Goal: Find specific page/section: Find specific page/section

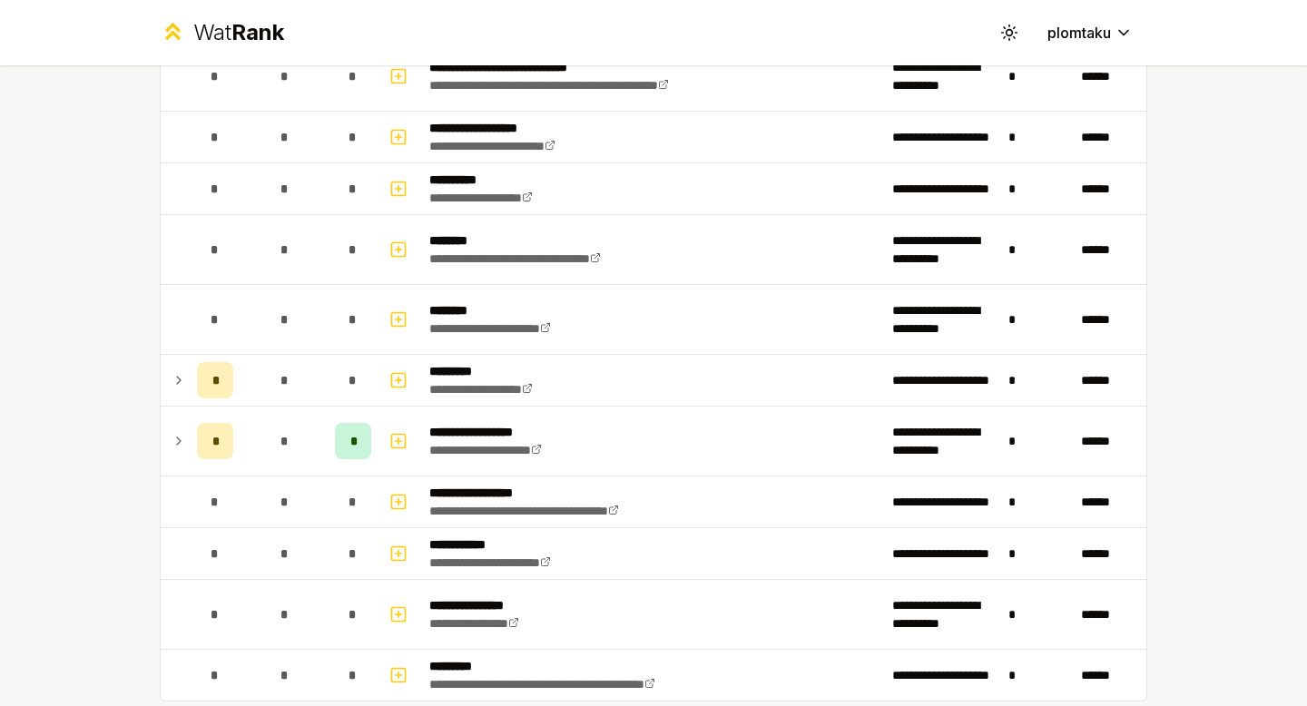
scroll to position [1761, 0]
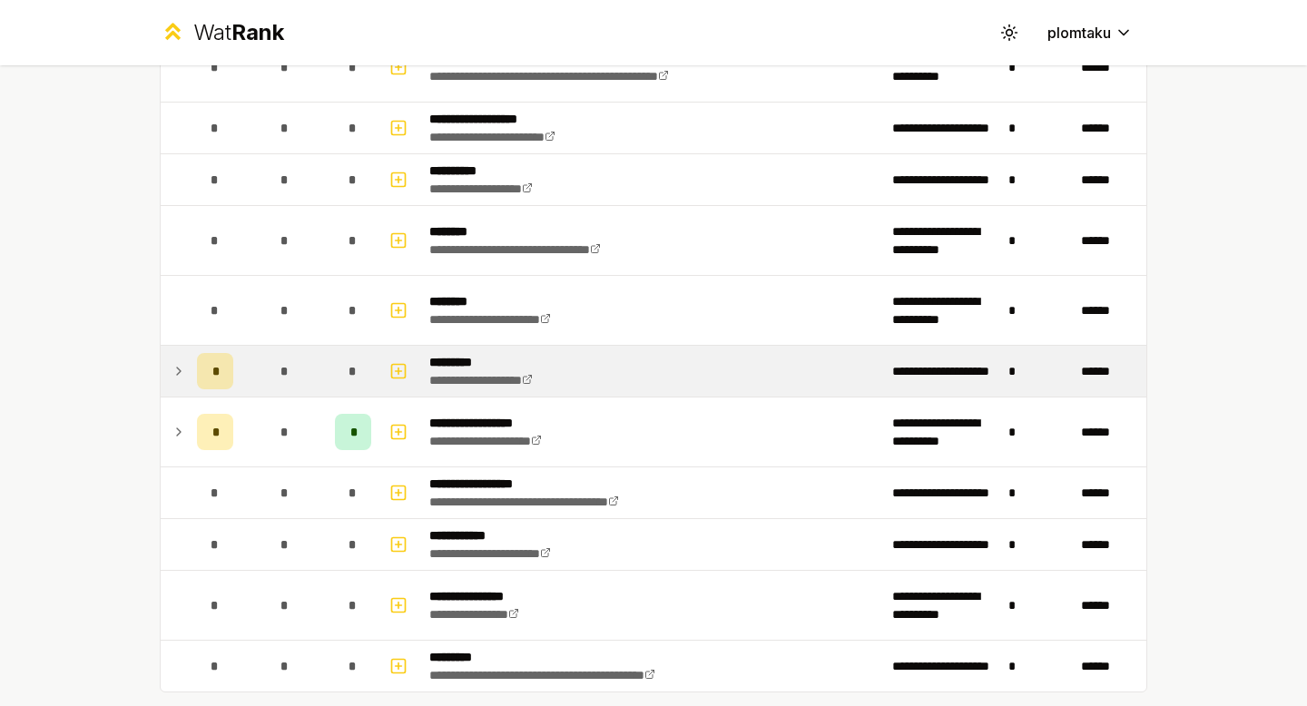
click at [179, 371] on icon at bounding box center [179, 371] width 4 height 7
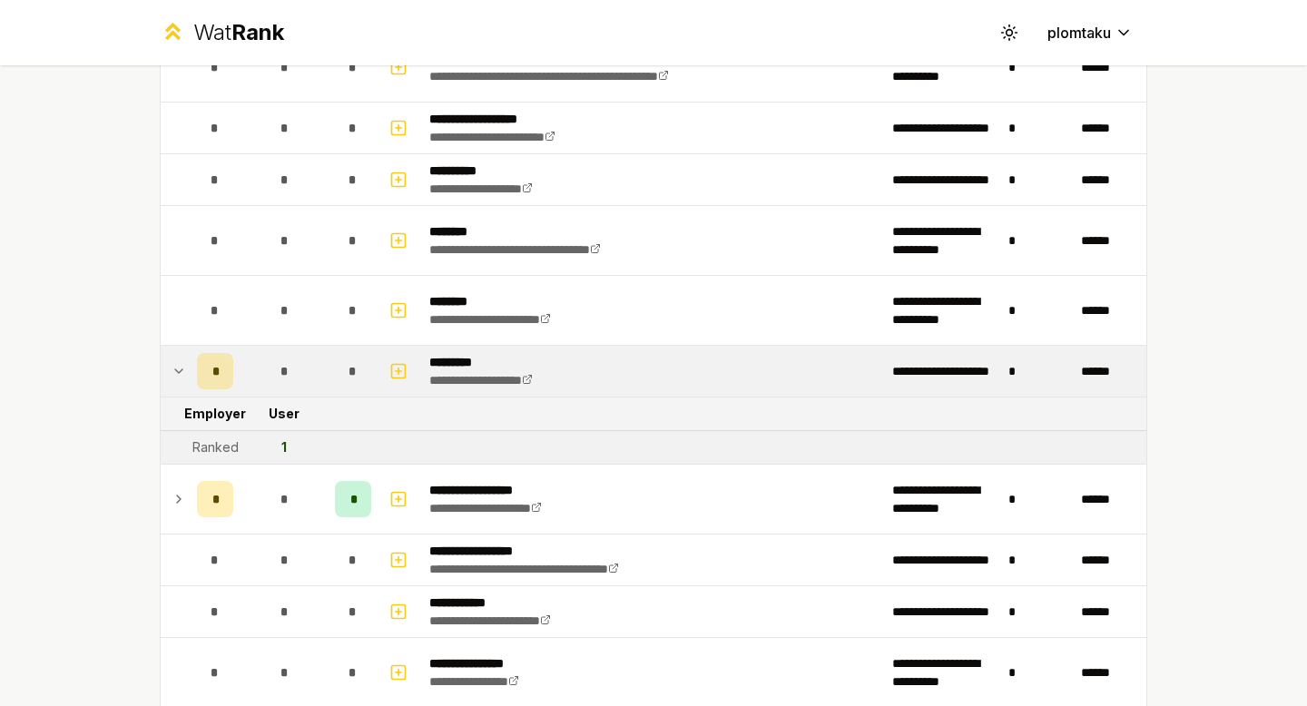
click at [181, 372] on icon at bounding box center [179, 371] width 15 height 22
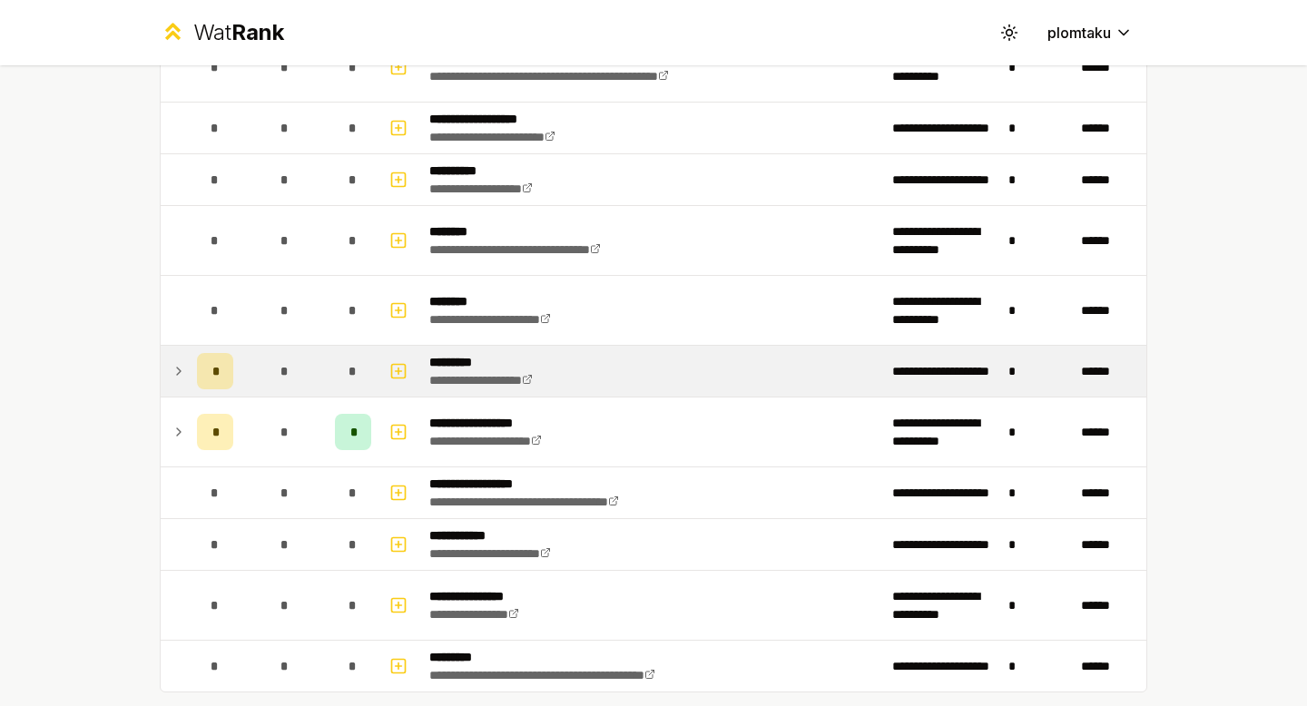
click at [182, 372] on icon at bounding box center [179, 371] width 15 height 22
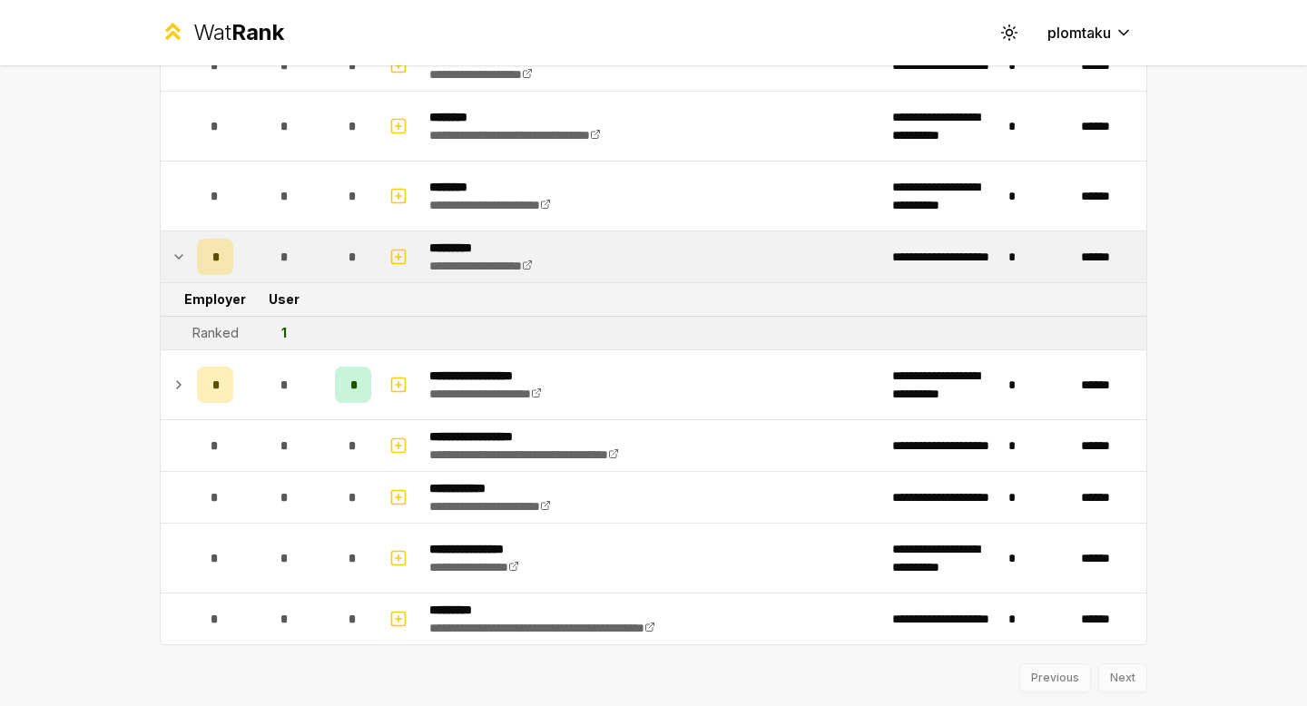
scroll to position [1877, 0]
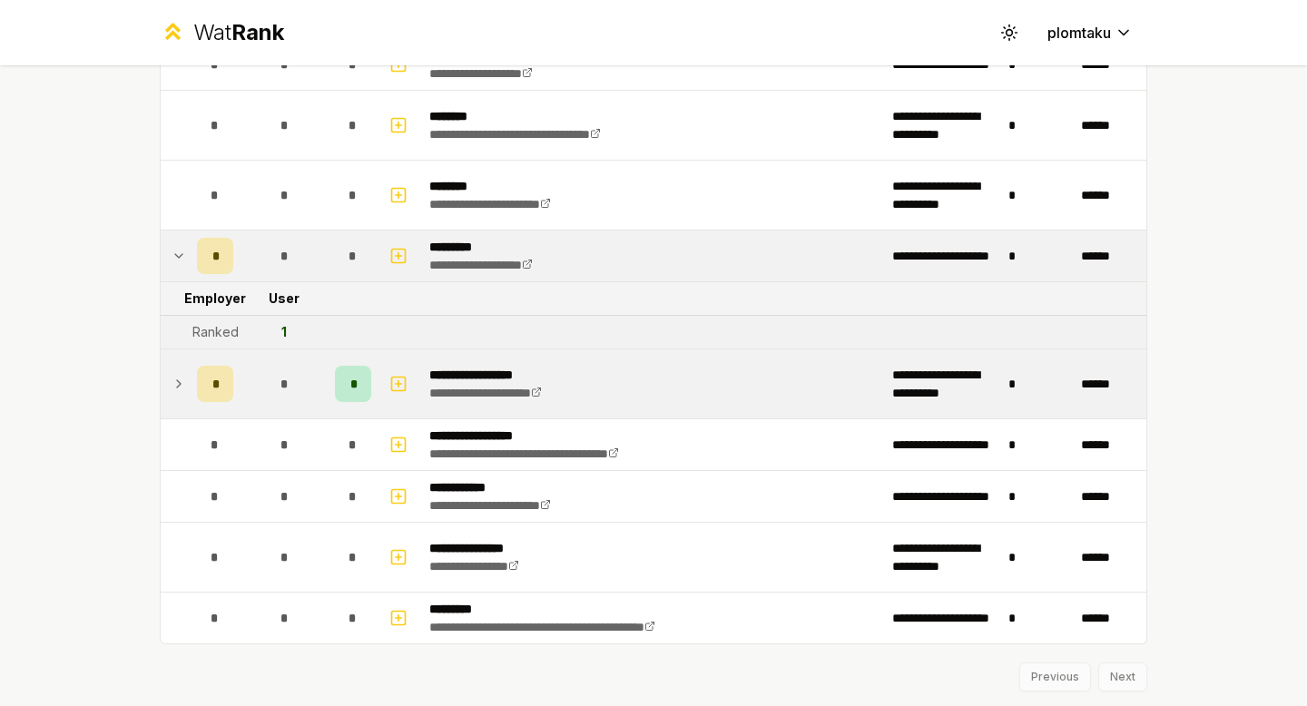
click at [182, 387] on icon at bounding box center [179, 384] width 15 height 22
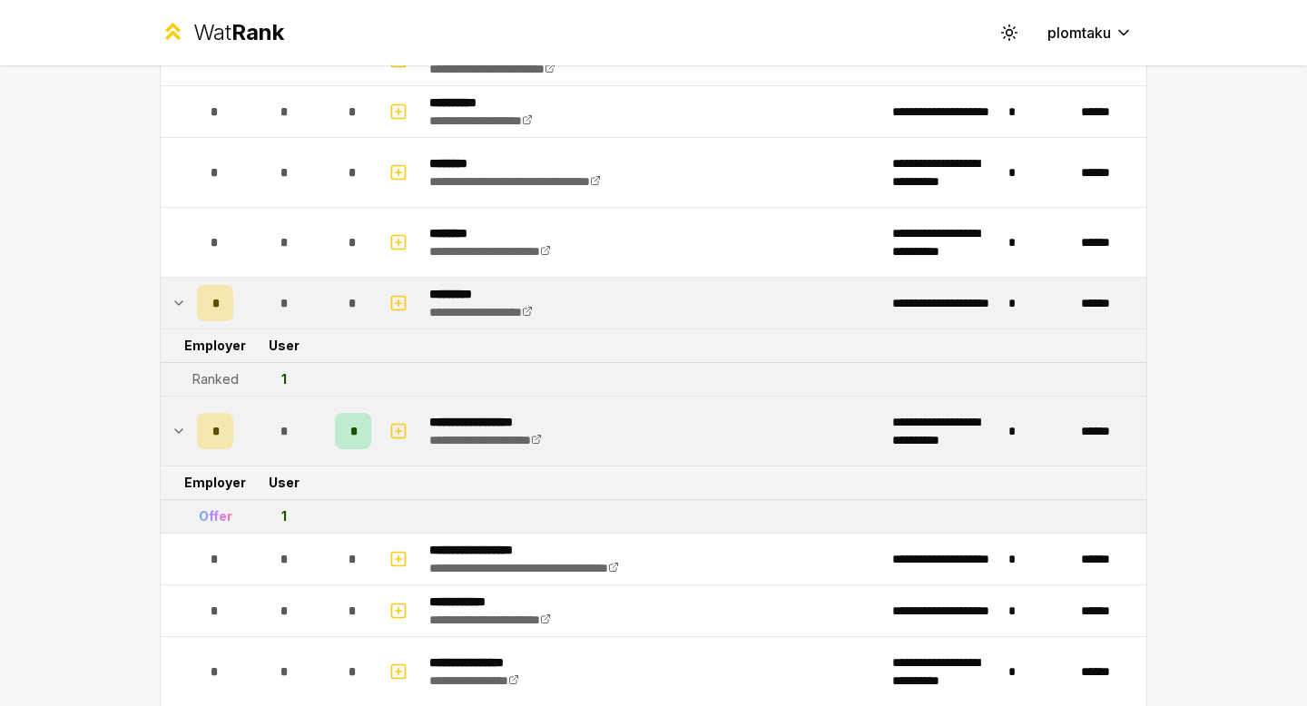
scroll to position [1834, 0]
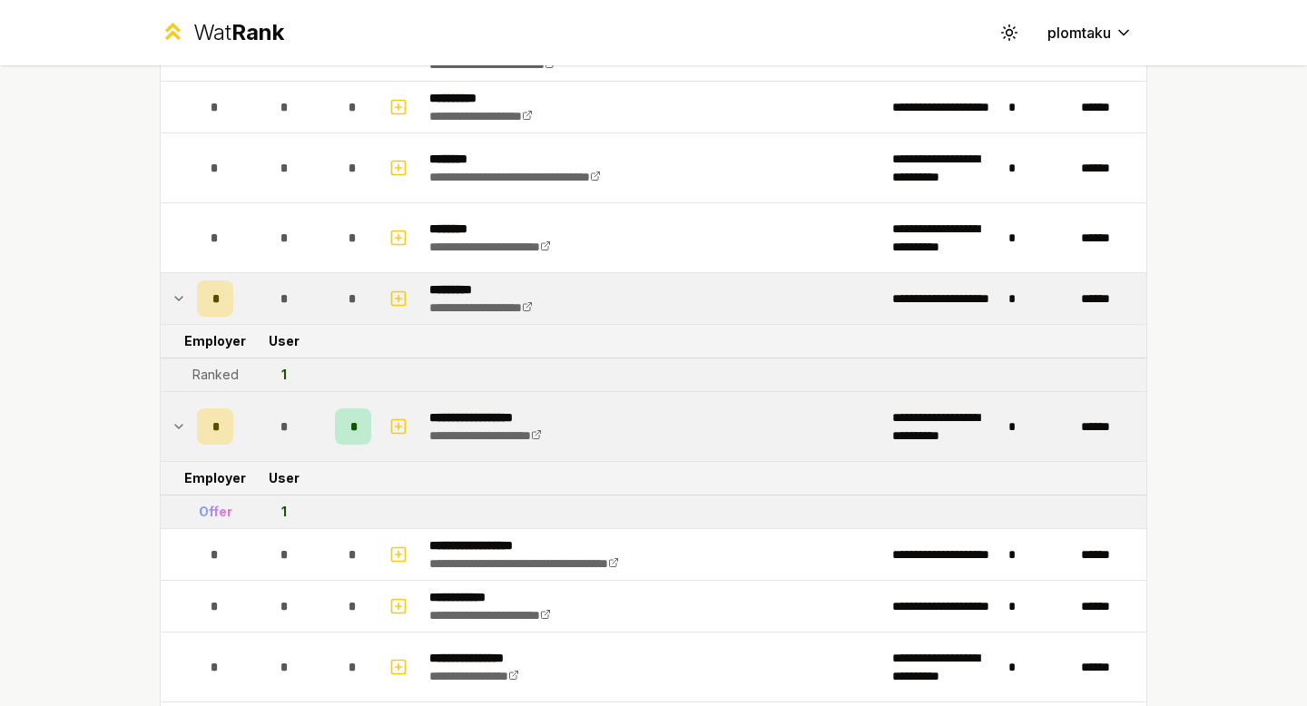
click at [169, 422] on td at bounding box center [175, 426] width 29 height 69
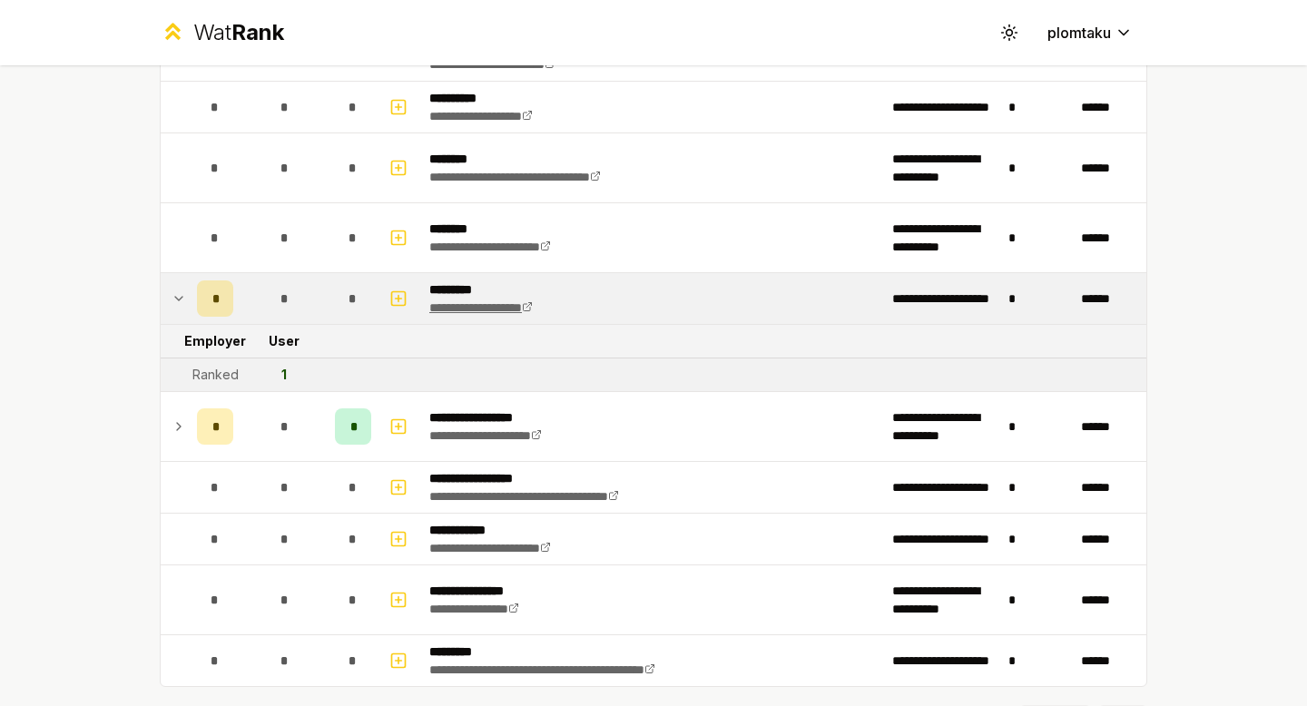
click at [533, 301] on link "**********" at bounding box center [481, 307] width 104 height 13
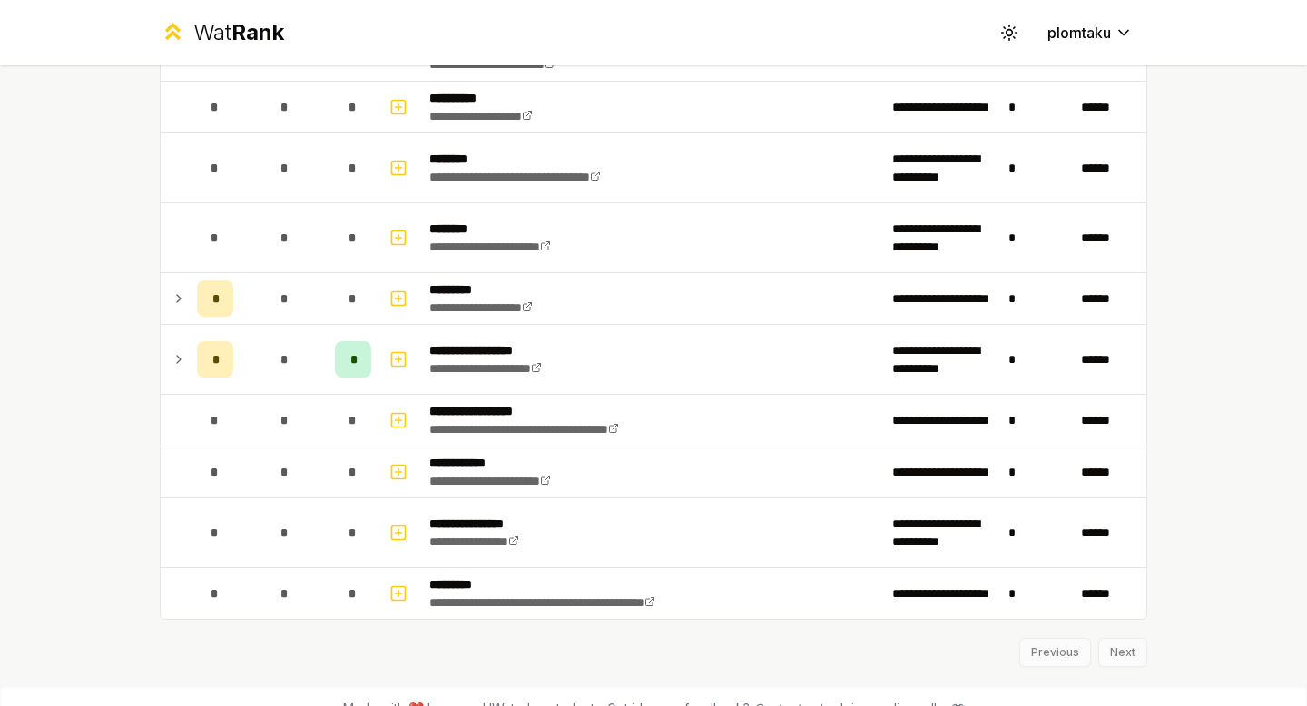
click at [182, 360] on icon at bounding box center [179, 360] width 15 height 22
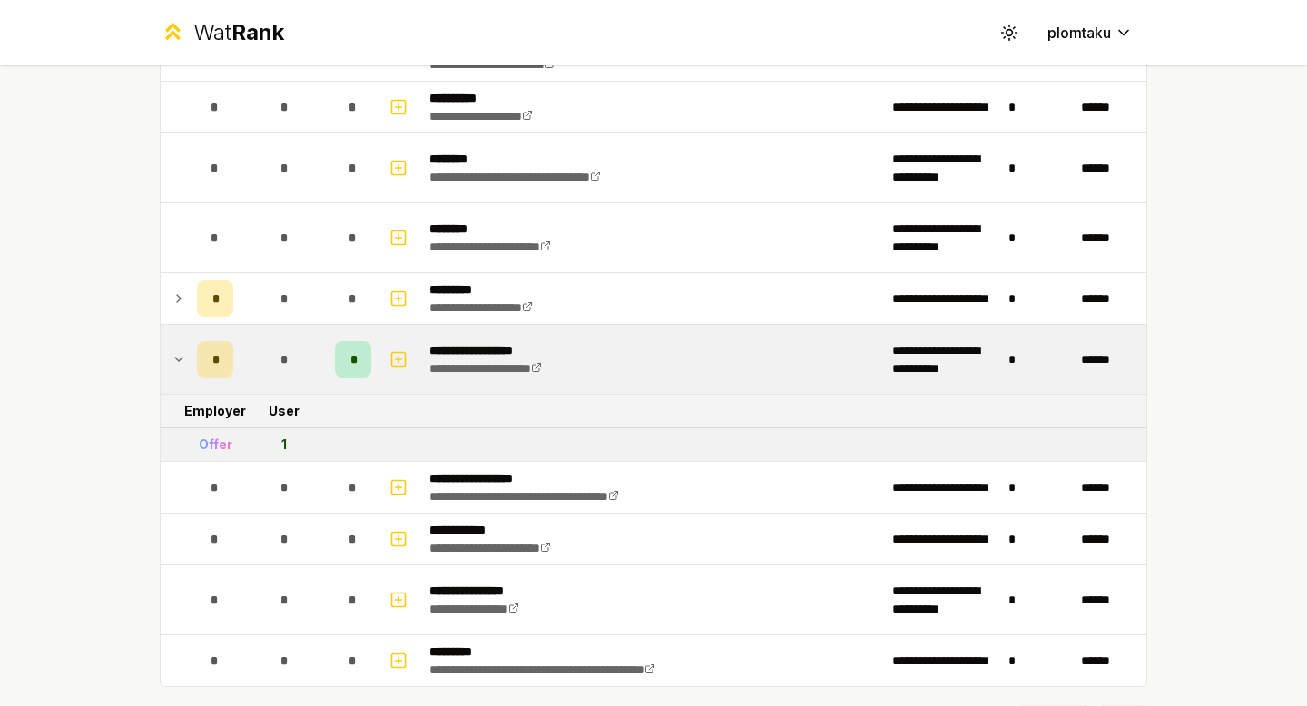
click at [182, 360] on icon at bounding box center [179, 360] width 15 height 22
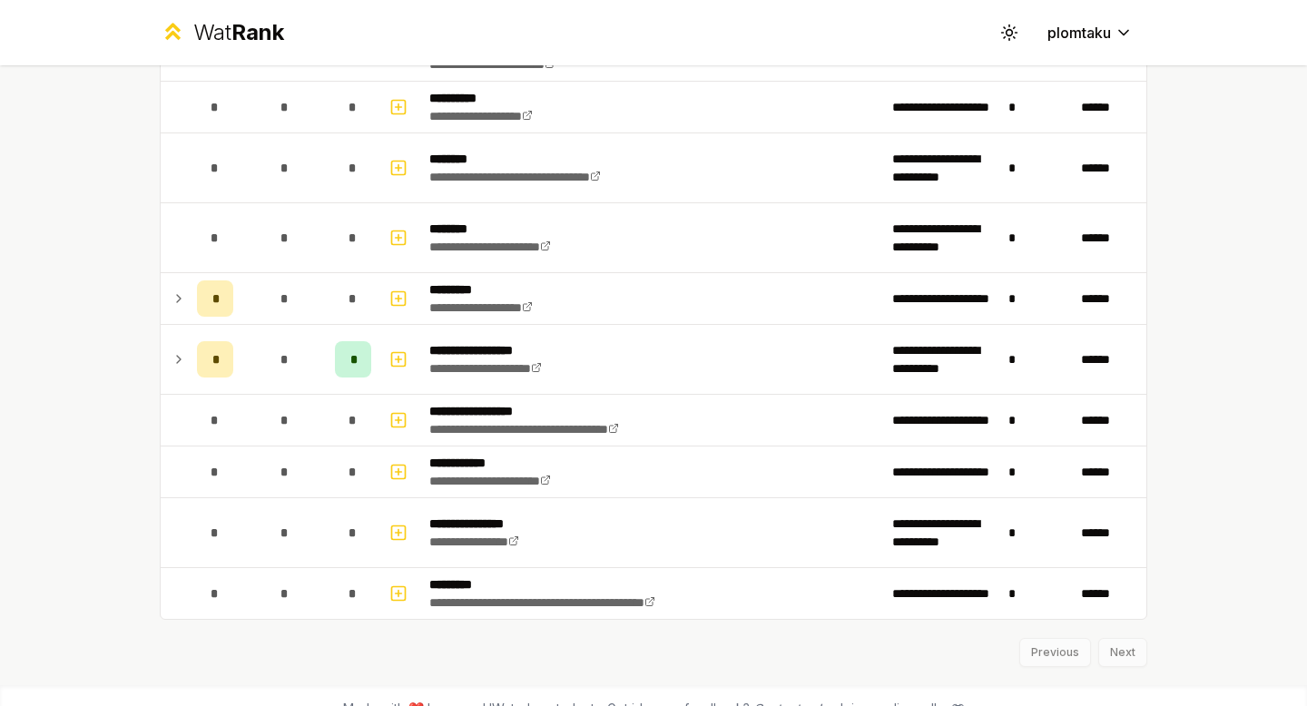
click at [173, 295] on icon at bounding box center [179, 299] width 15 height 22
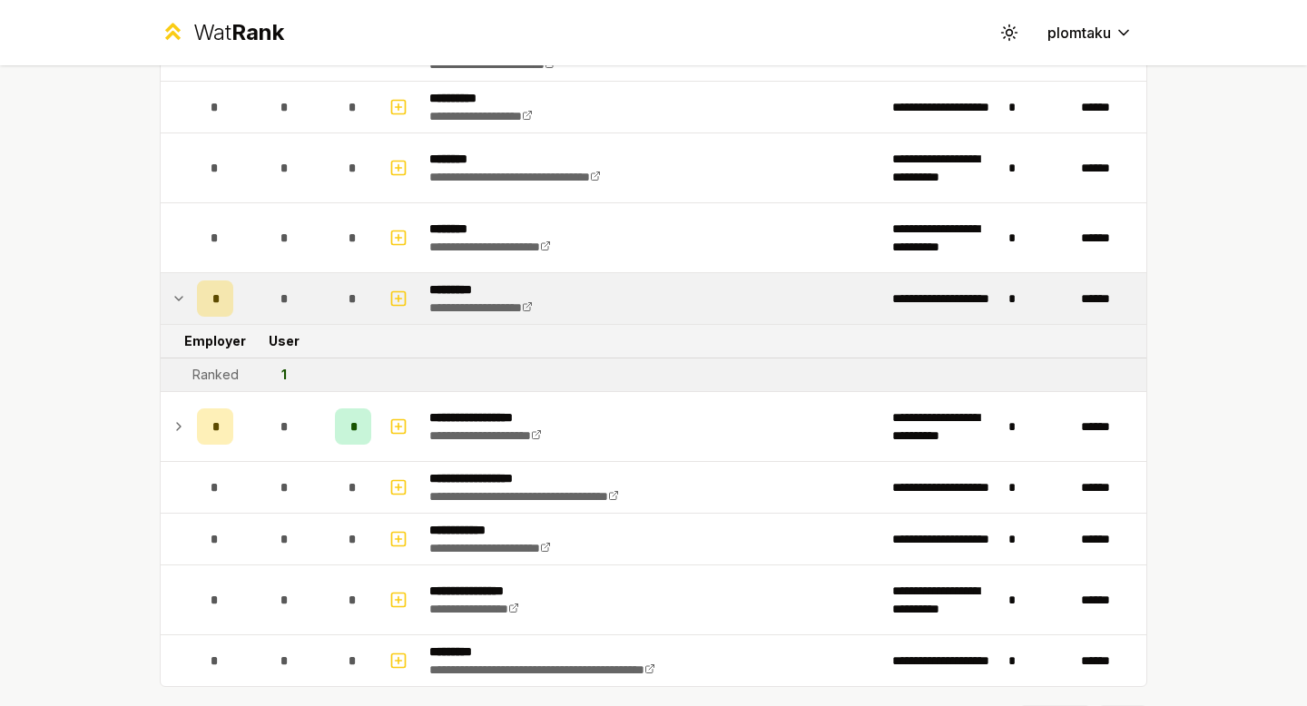
click at [173, 295] on icon at bounding box center [179, 299] width 15 height 22
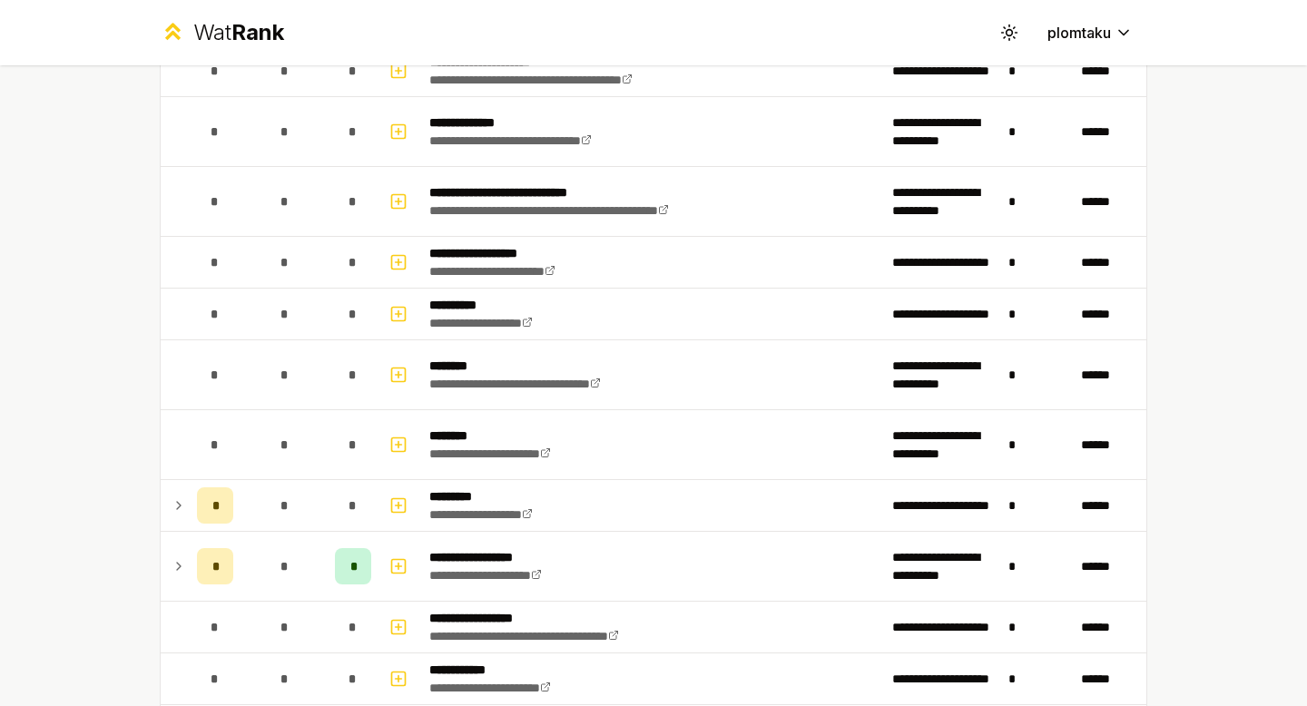
scroll to position [1731, 0]
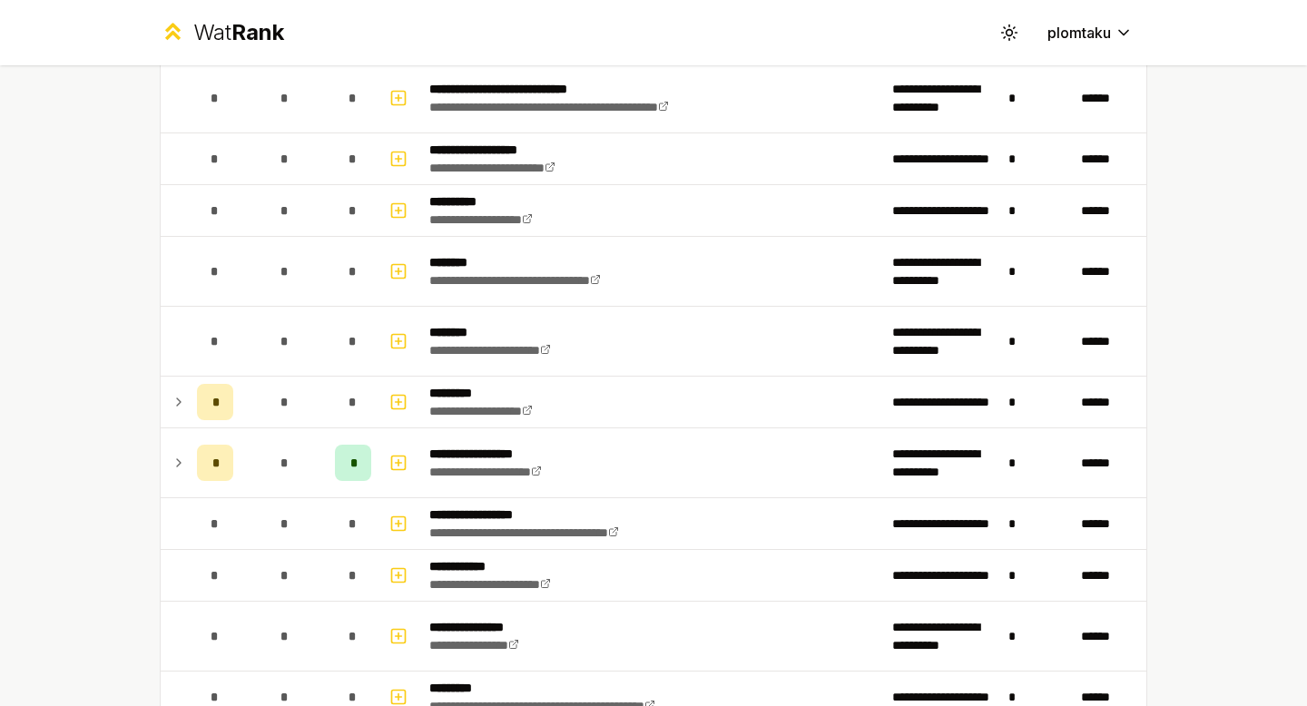
click at [176, 400] on icon at bounding box center [179, 402] width 15 height 22
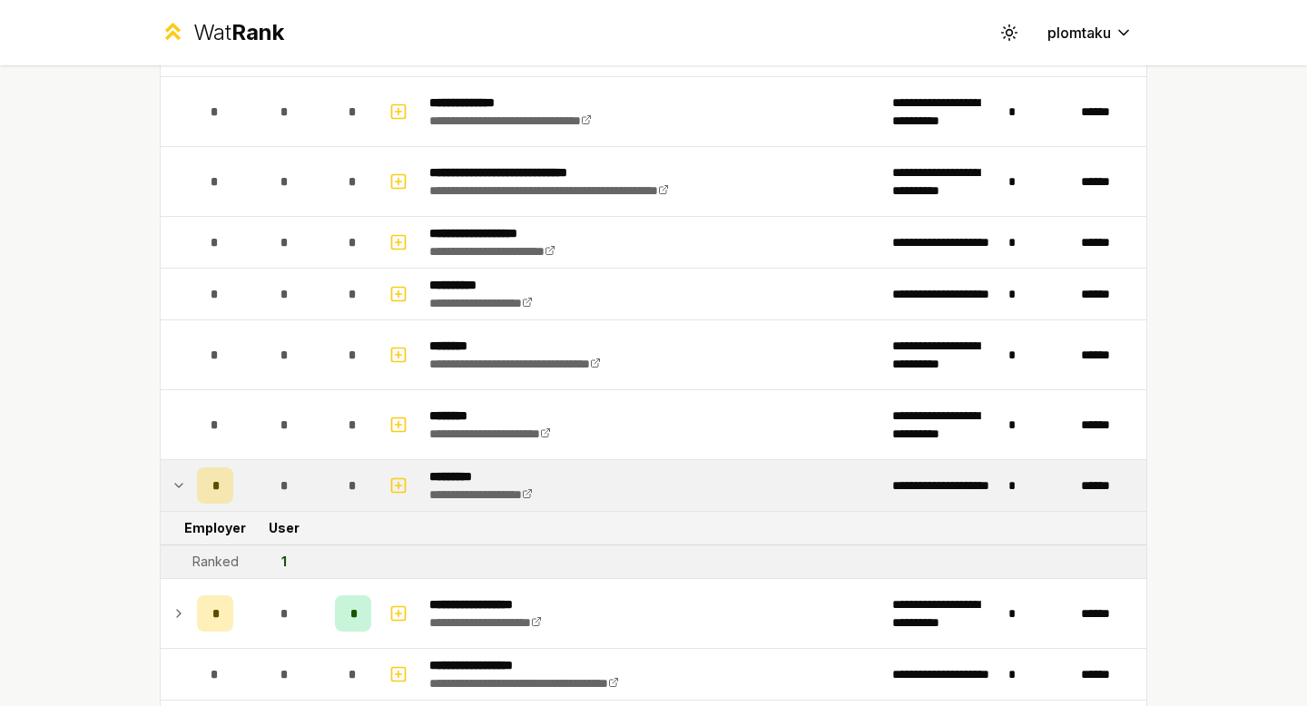
scroll to position [1666, 0]
